Goal: Obtain resource: Obtain resource

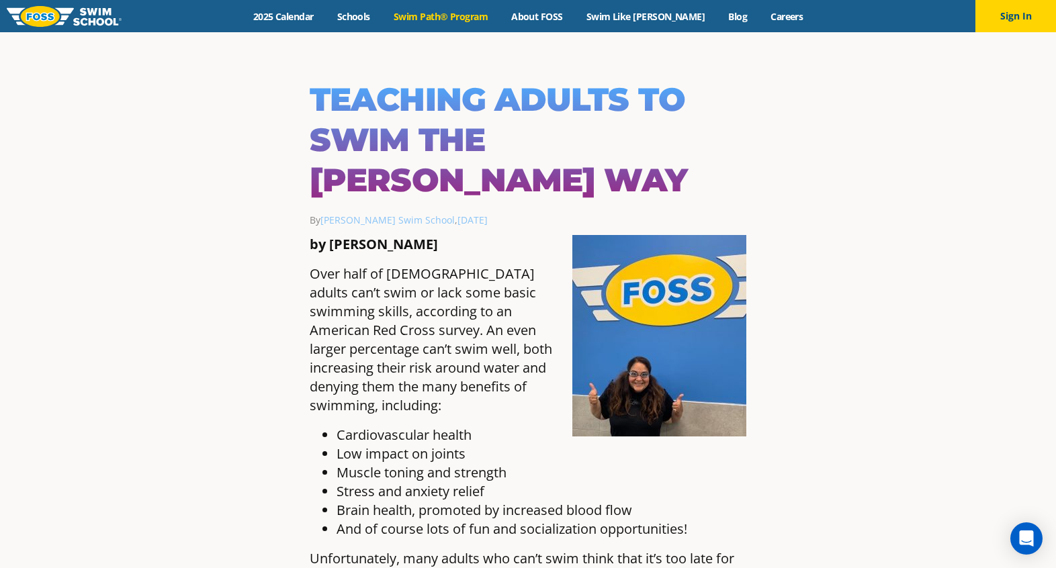
click at [442, 15] on link "Swim Path® Program" at bounding box center [440, 16] width 118 height 13
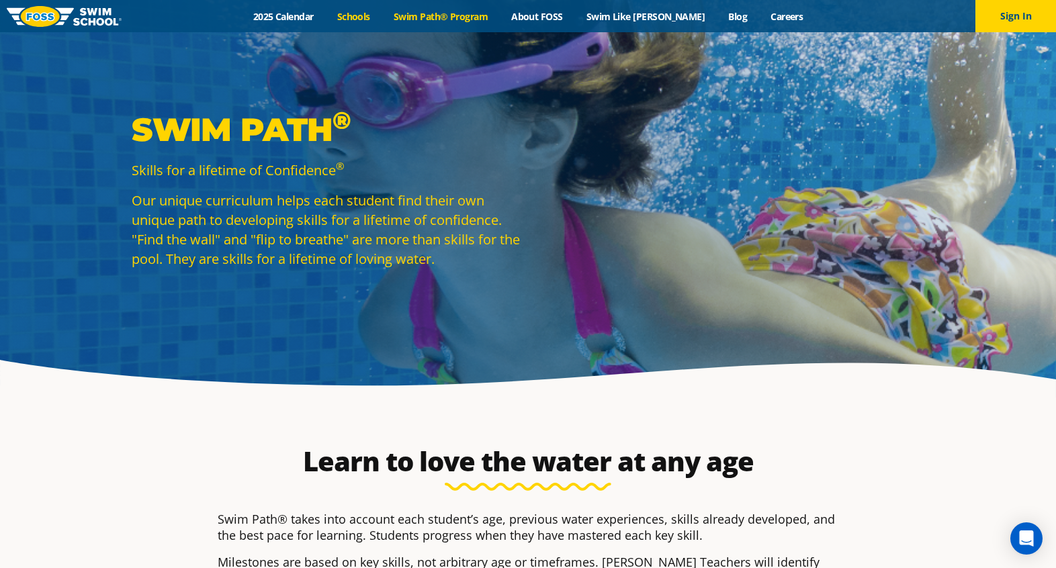
click at [381, 17] on link "Schools" at bounding box center [353, 16] width 56 height 13
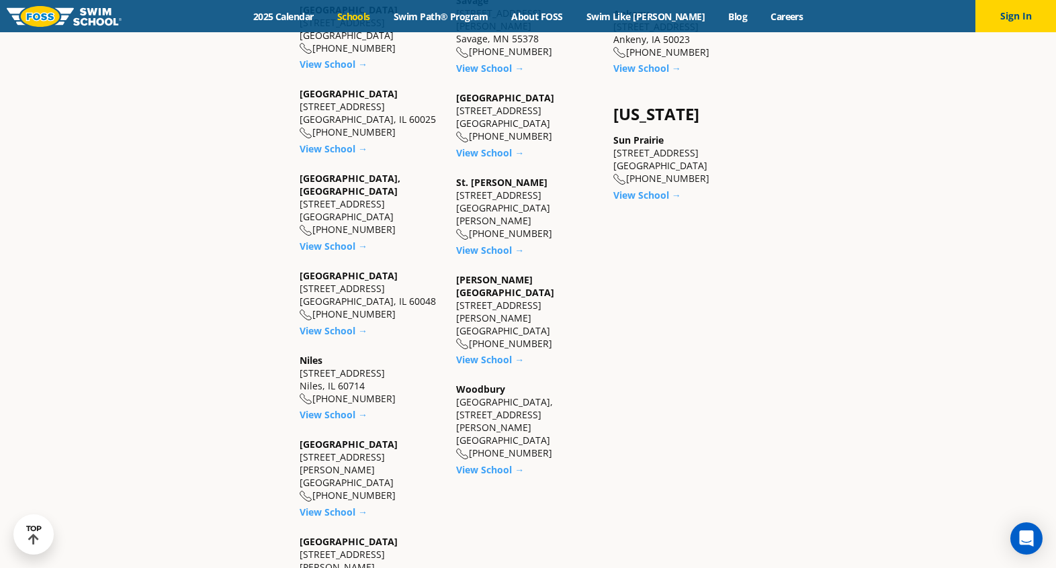
scroll to position [1205, 0]
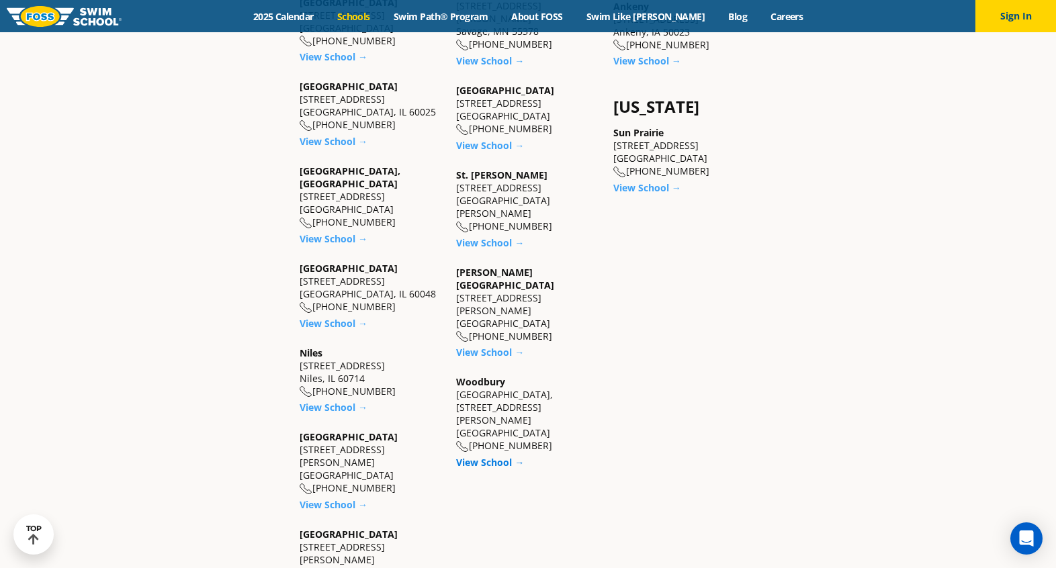
click at [487, 456] on link "View School →" at bounding box center [490, 462] width 68 height 13
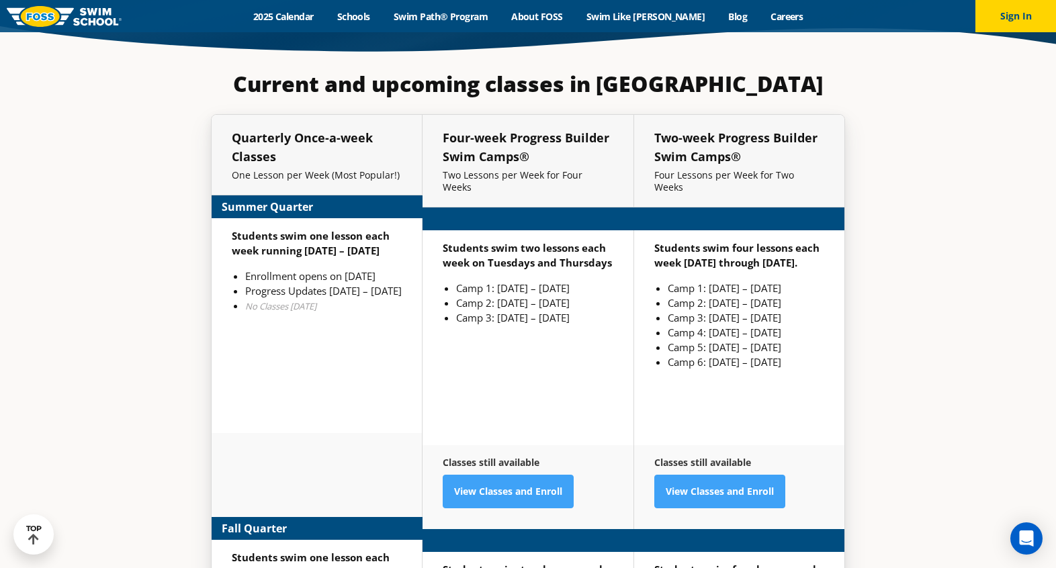
scroll to position [3199, 0]
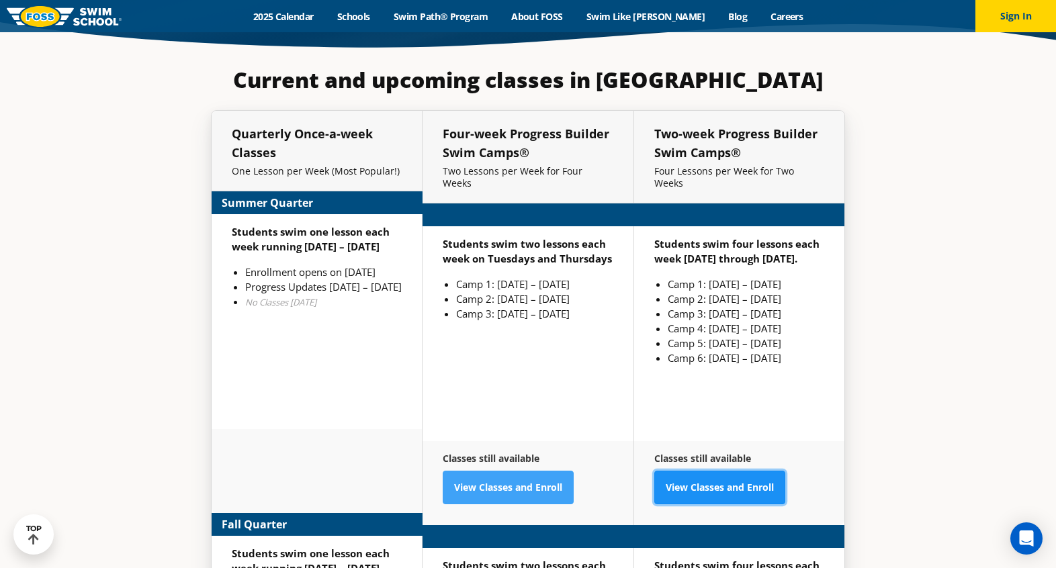
click at [741, 471] on link "View Classes and Enroll" at bounding box center [719, 488] width 131 height 34
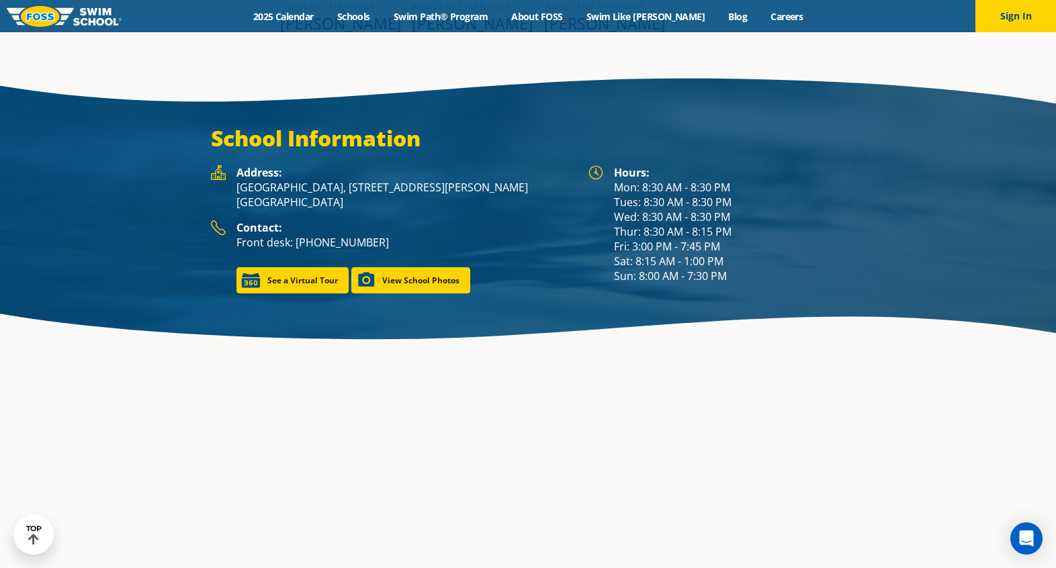
scroll to position [1898, 0]
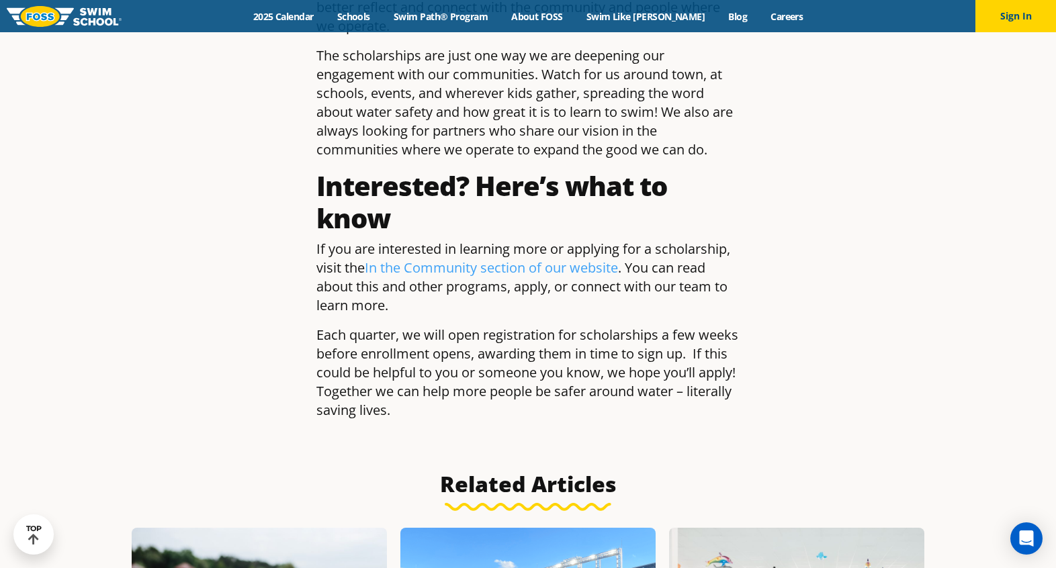
scroll to position [1819, 0]
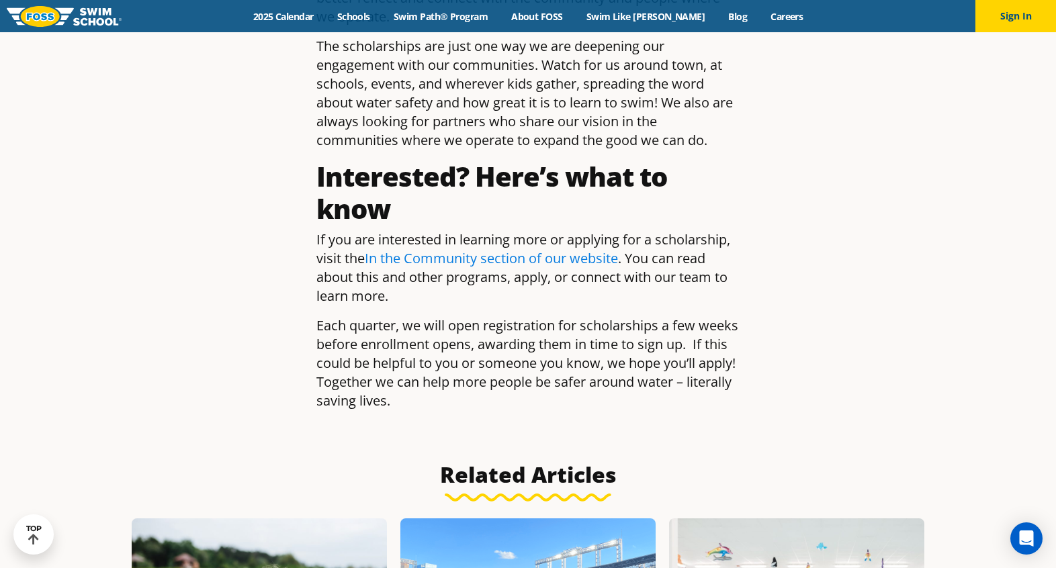
click at [567, 249] on link "In the Community section of our website" at bounding box center [491, 258] width 253 height 18
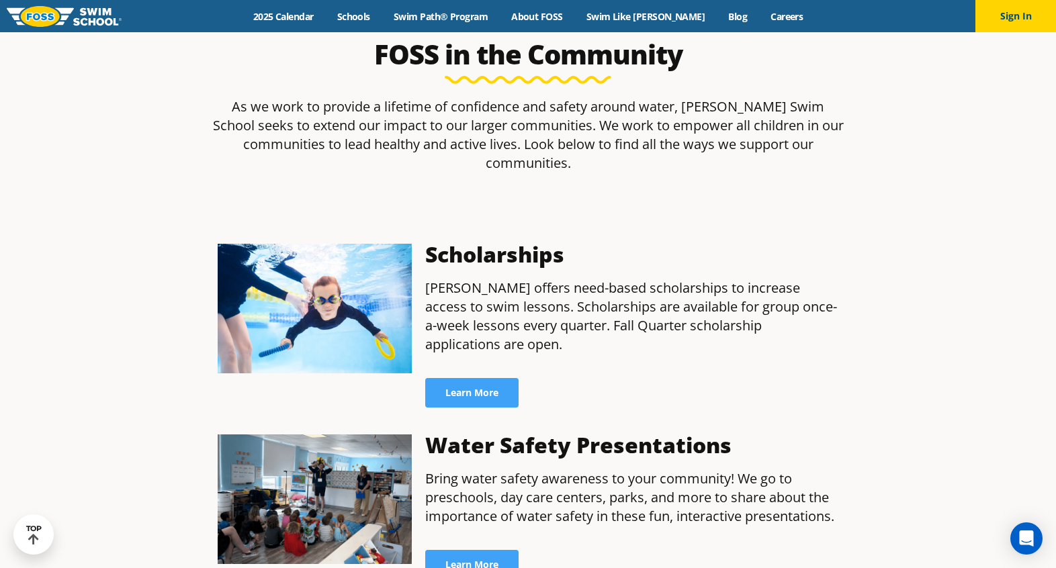
scroll to position [453, 0]
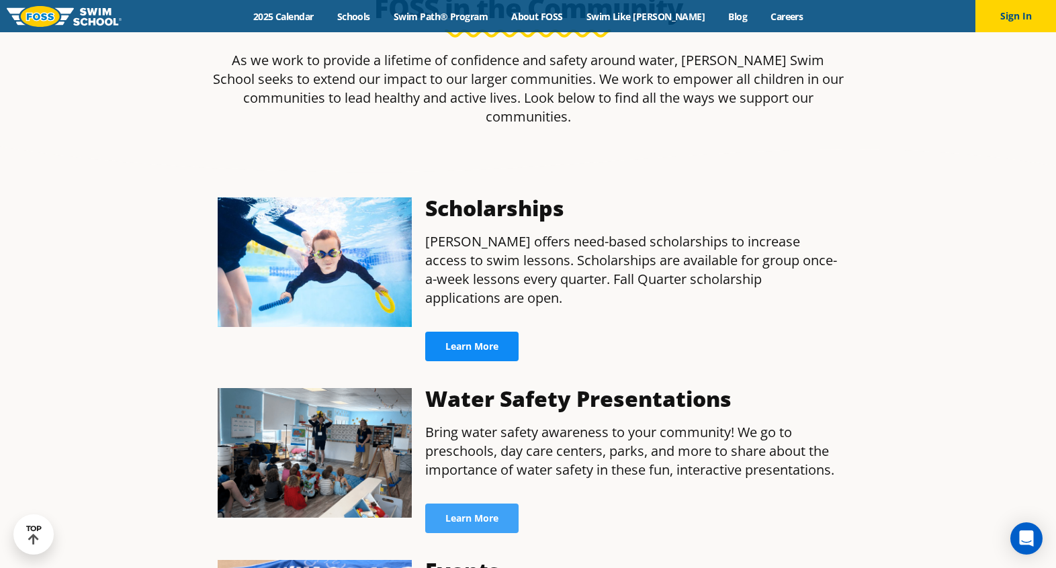
click at [498, 332] on link "Learn More" at bounding box center [471, 347] width 93 height 30
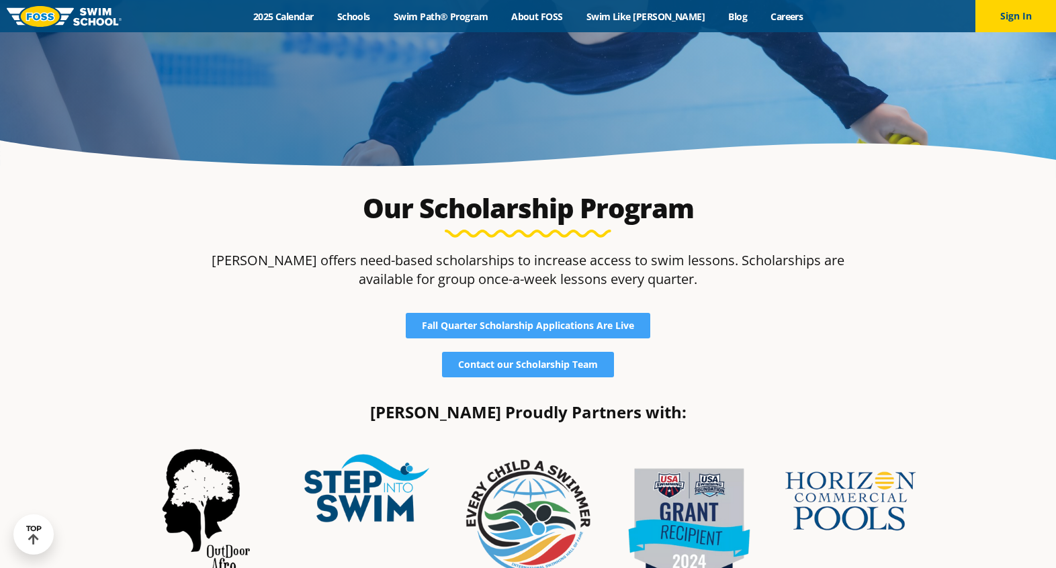
scroll to position [238, 0]
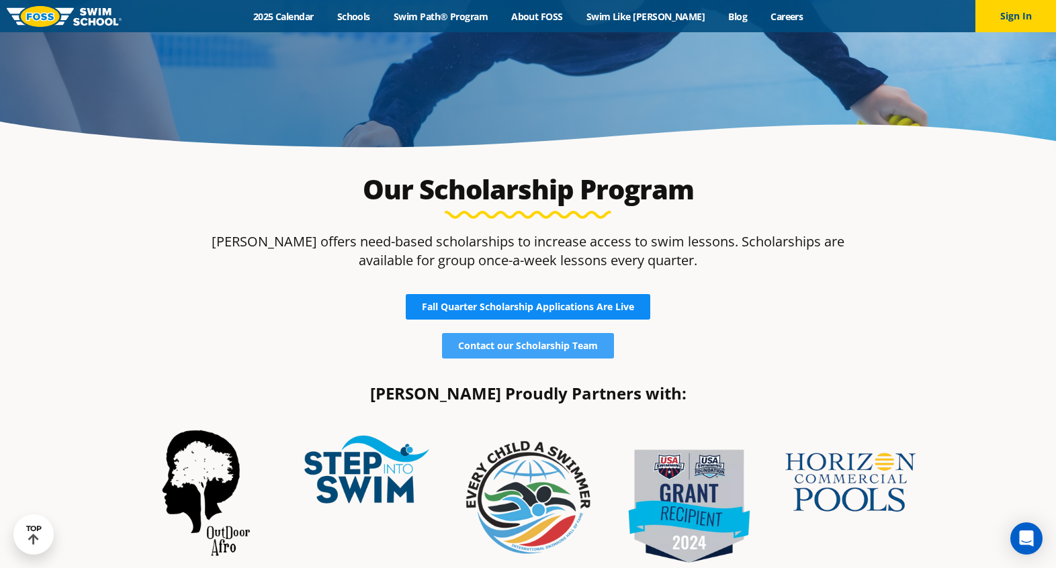
click at [622, 306] on span "Fall Quarter Scholarship Applications Are Live" at bounding box center [528, 306] width 212 height 9
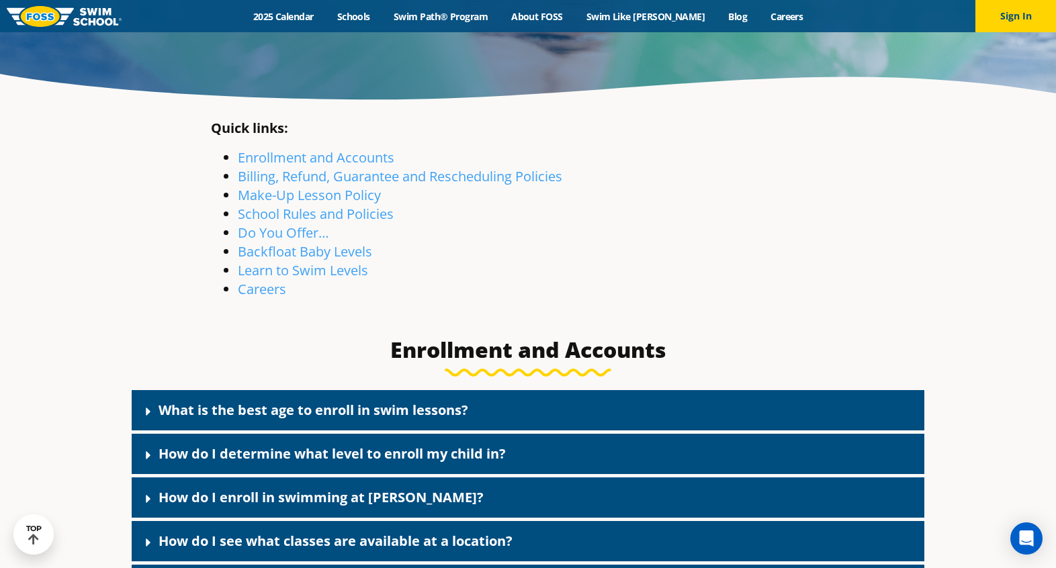
scroll to position [179, 0]
